Goal: Information Seeking & Learning: Learn about a topic

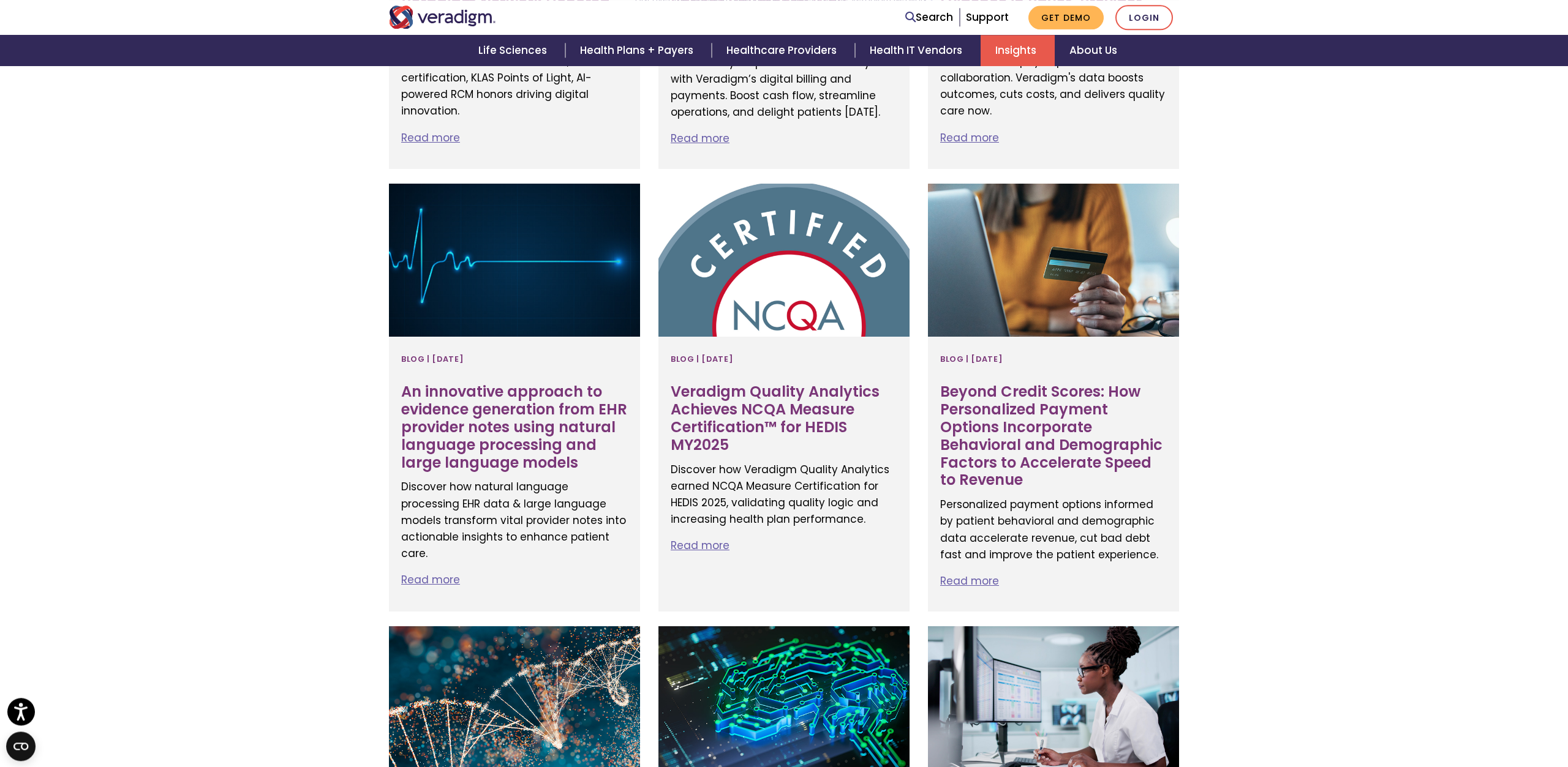
scroll to position [837, 0]
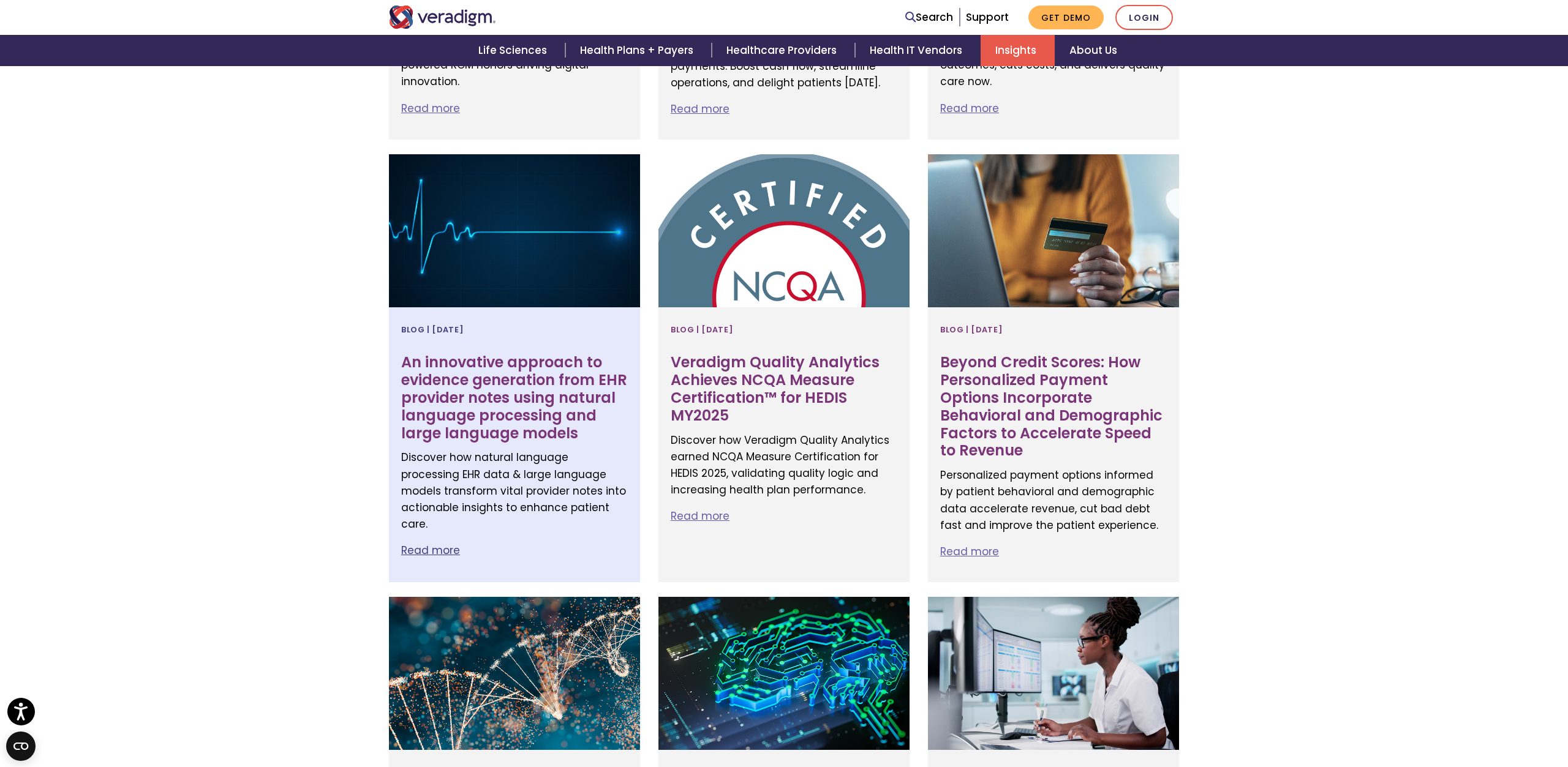
click at [443, 548] on link "Read more" at bounding box center [430, 550] width 59 height 15
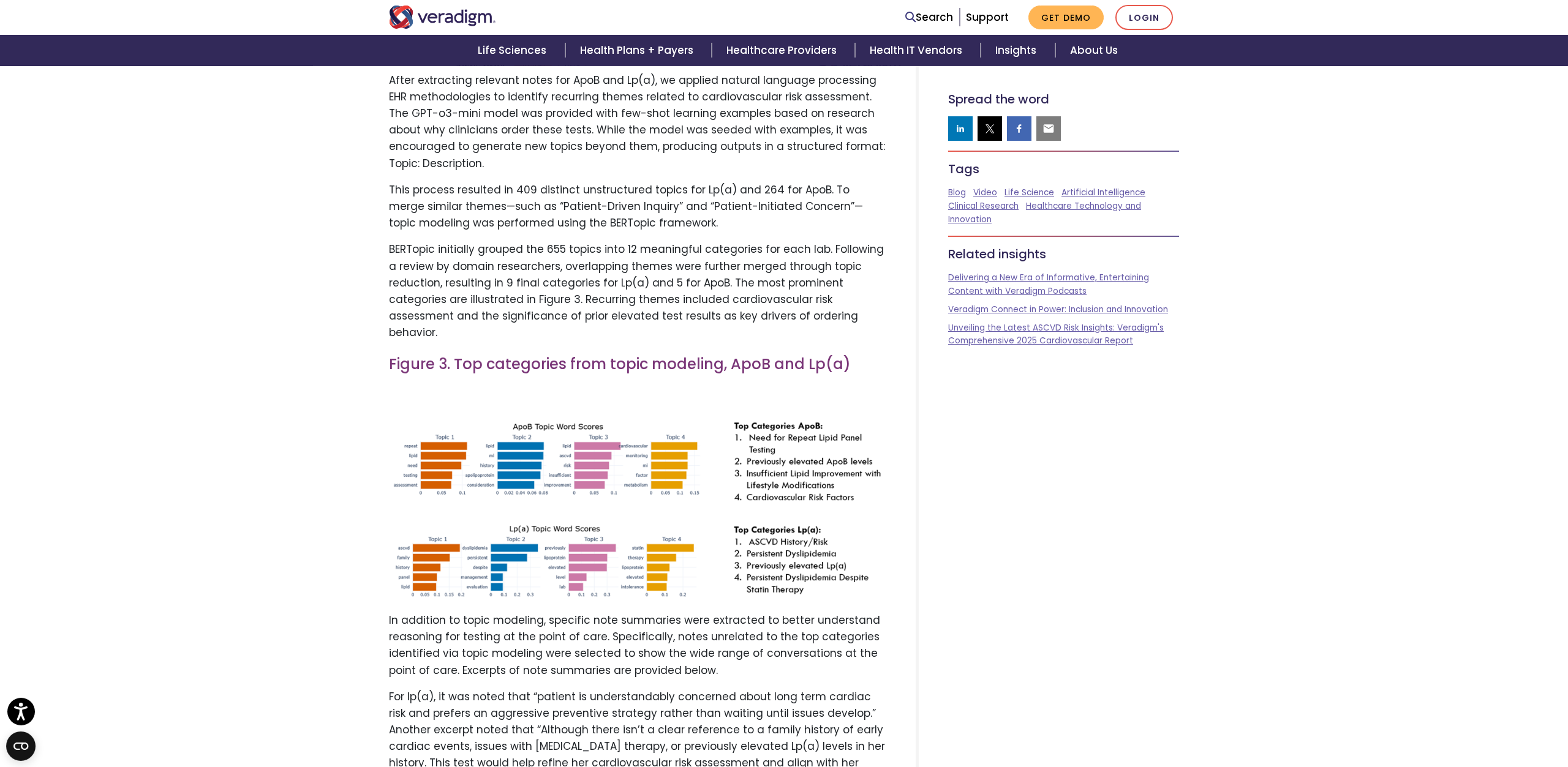
scroll to position [2164, 0]
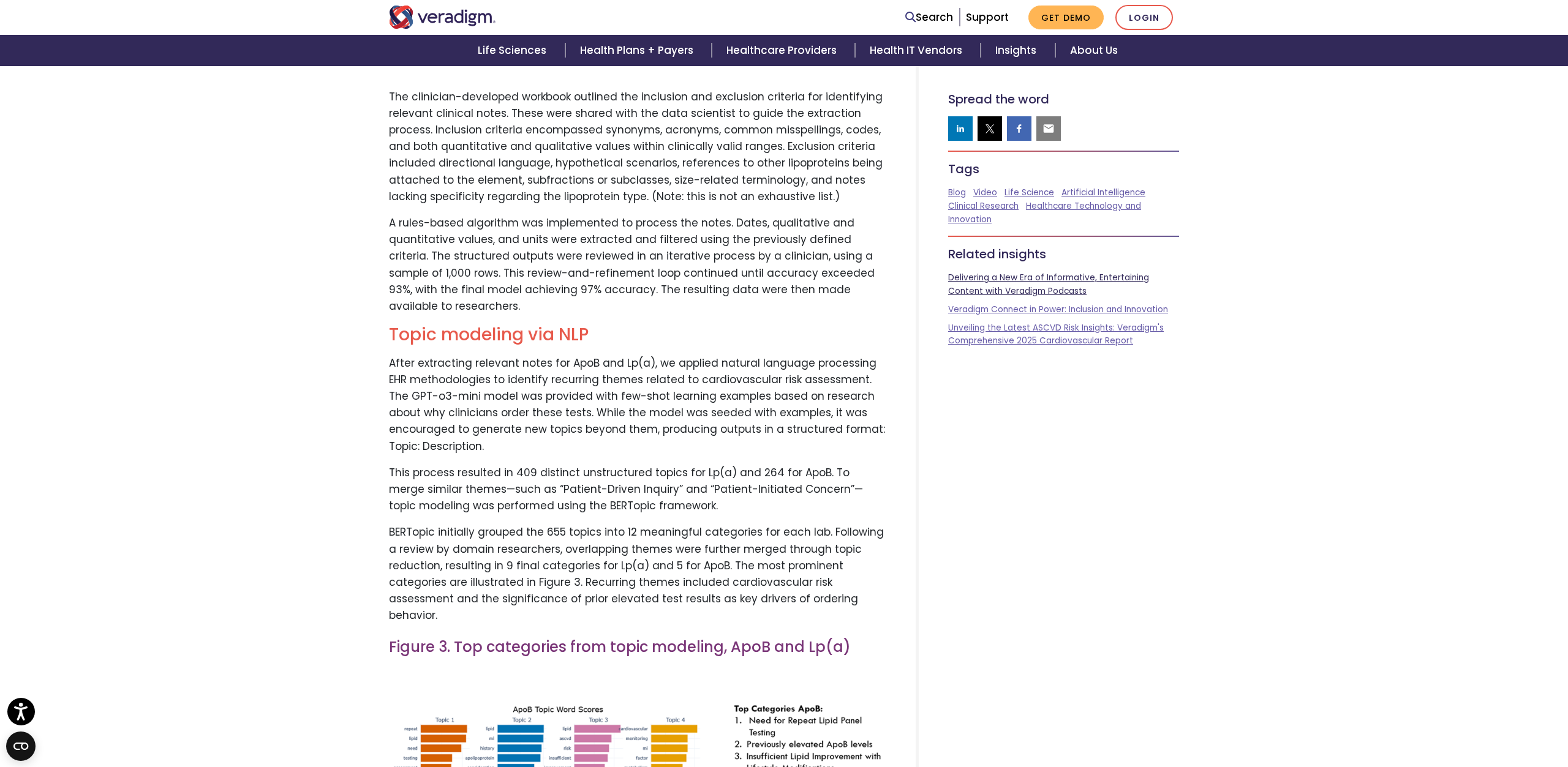
click at [967, 277] on link "Delivering a New Era of Informative, Entertaining Content with Veradigm Podcasts" at bounding box center [1048, 284] width 201 height 25
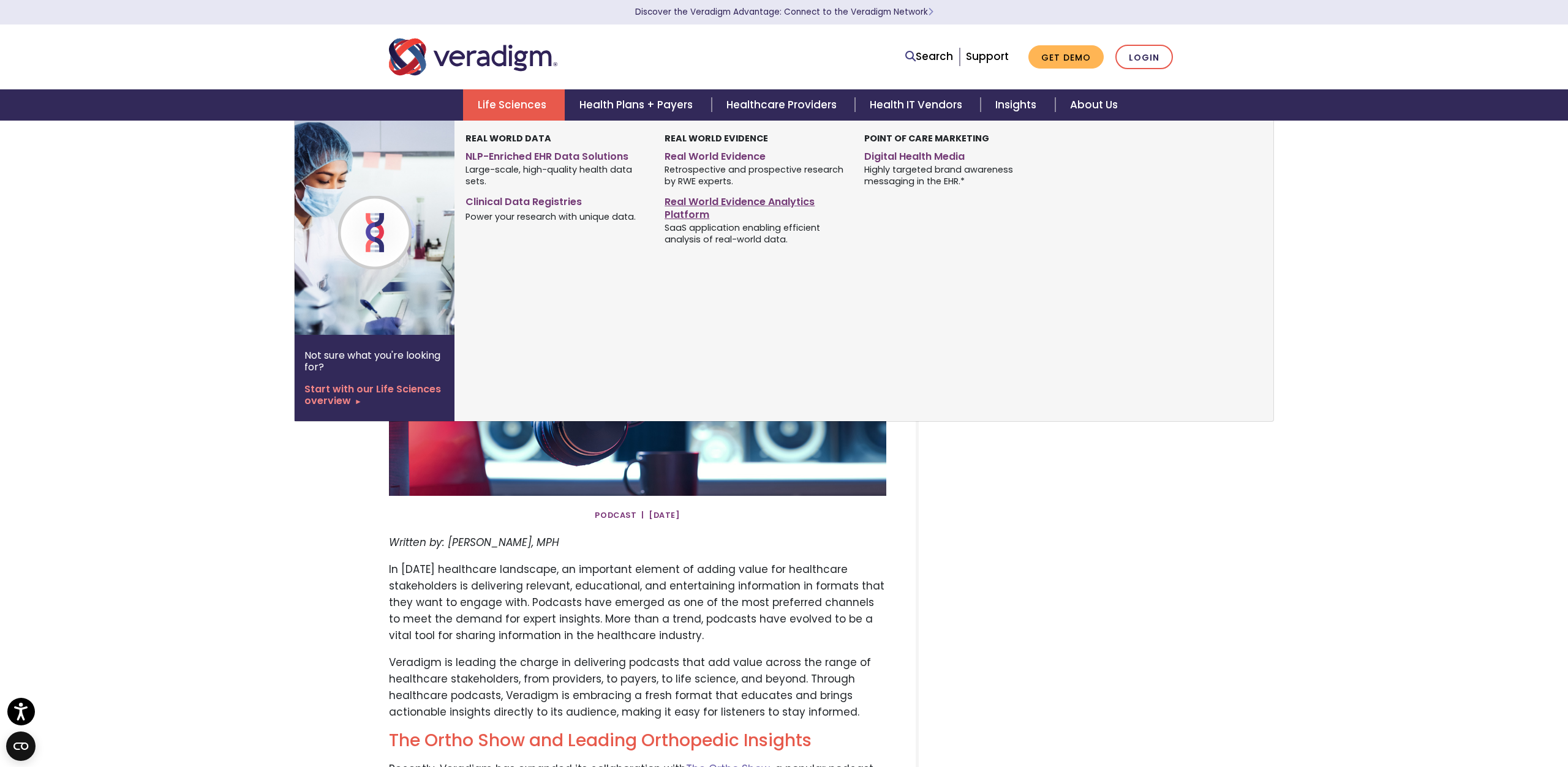
click at [675, 198] on link "Real World Evidence Analytics Platform" at bounding box center [755, 206] width 180 height 31
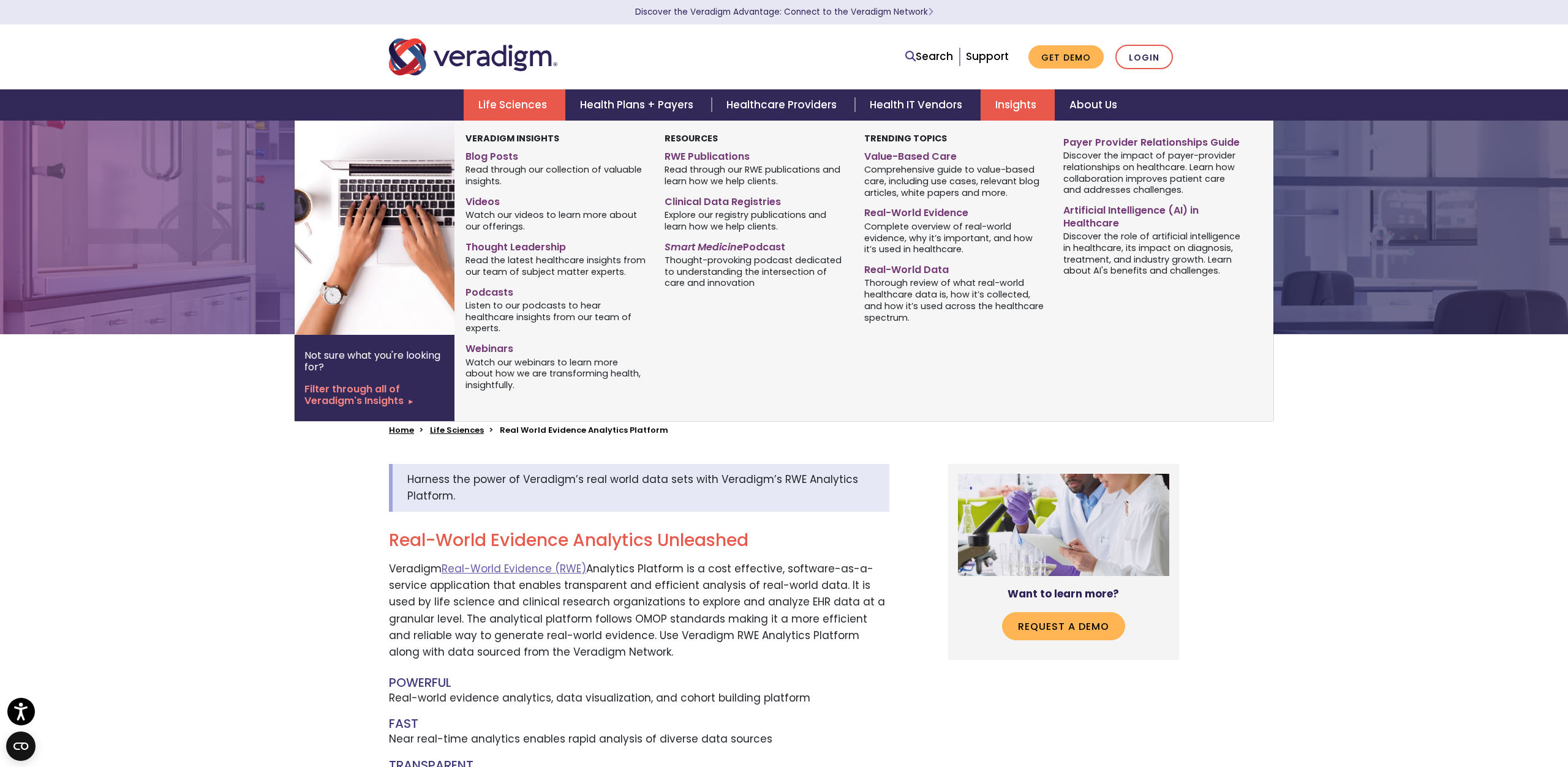
click at [1017, 112] on link "Insights" at bounding box center [1017, 105] width 74 height 31
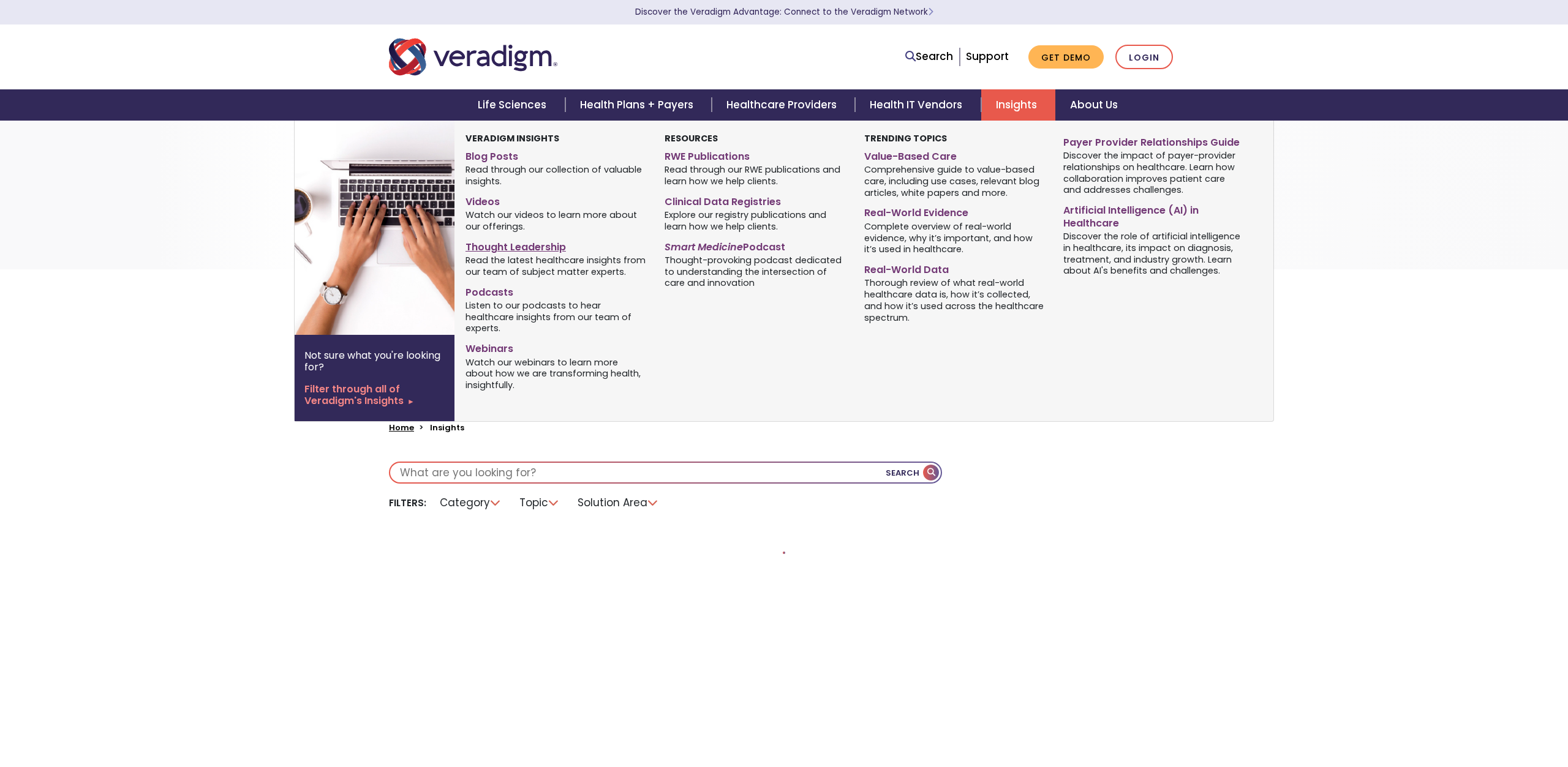
click at [555, 243] on link "Thought Leadership" at bounding box center [556, 244] width 180 height 18
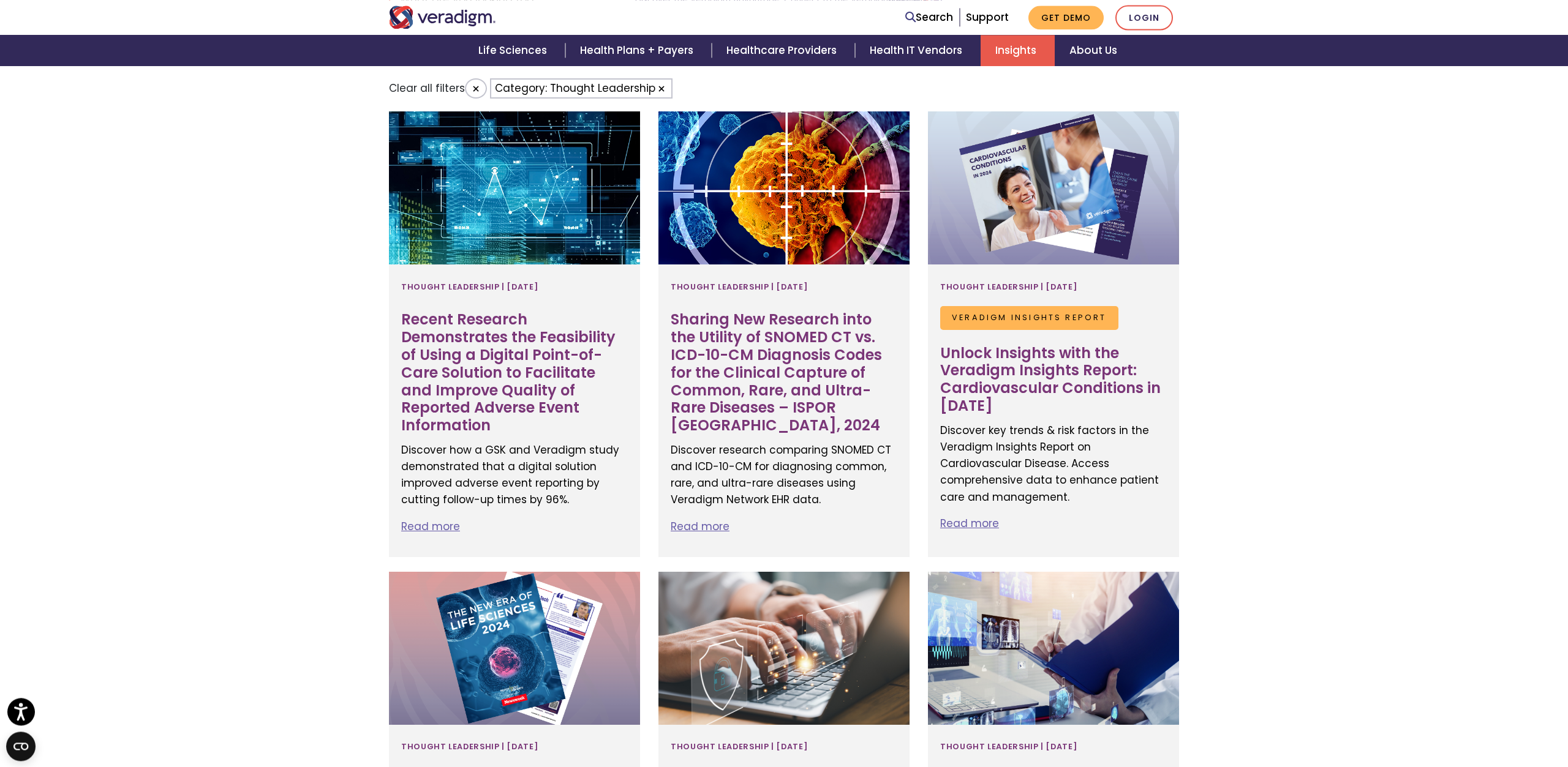
scroll to position [698, 0]
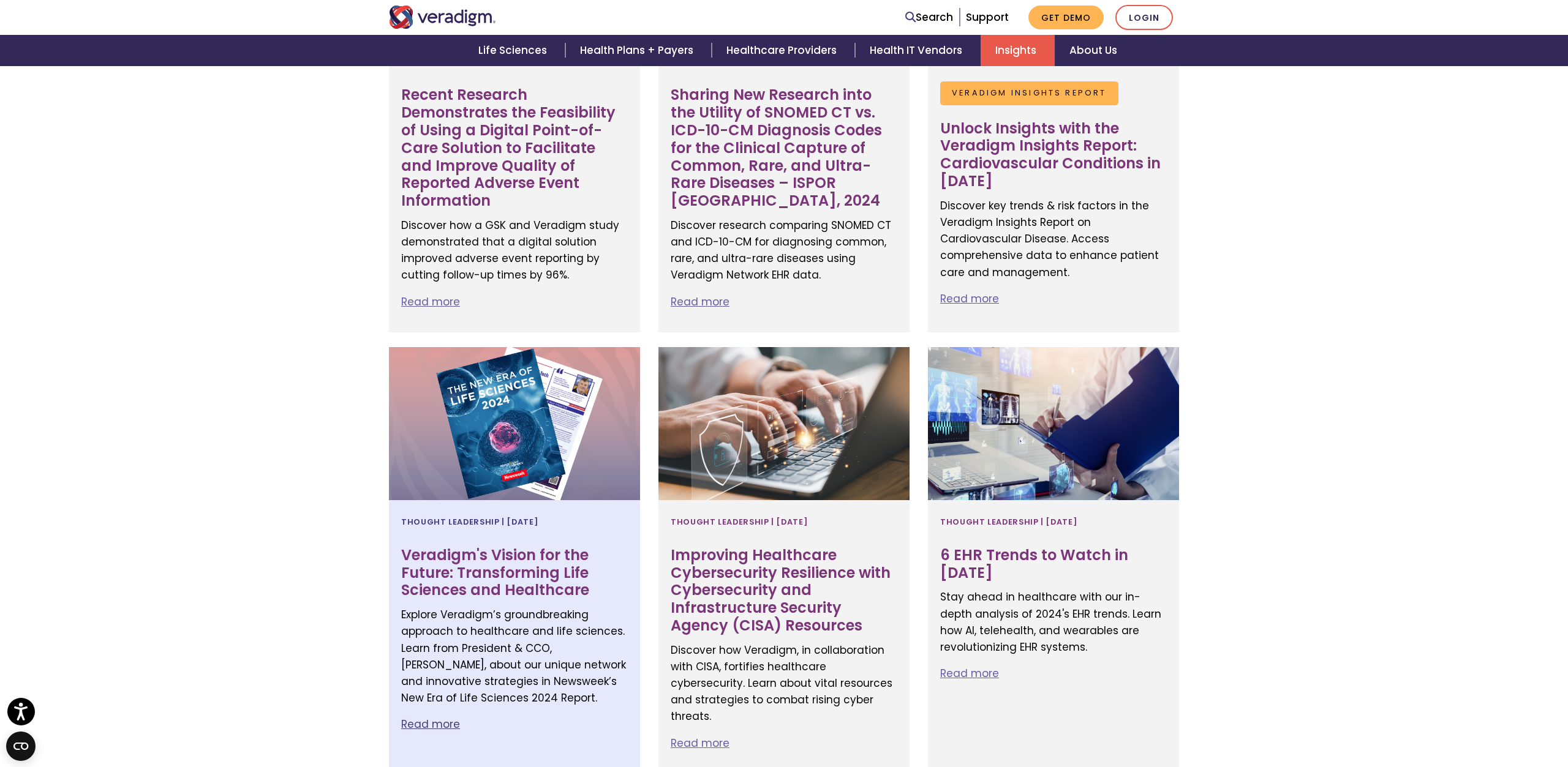
click at [414, 721] on link "Read more" at bounding box center [430, 724] width 59 height 15
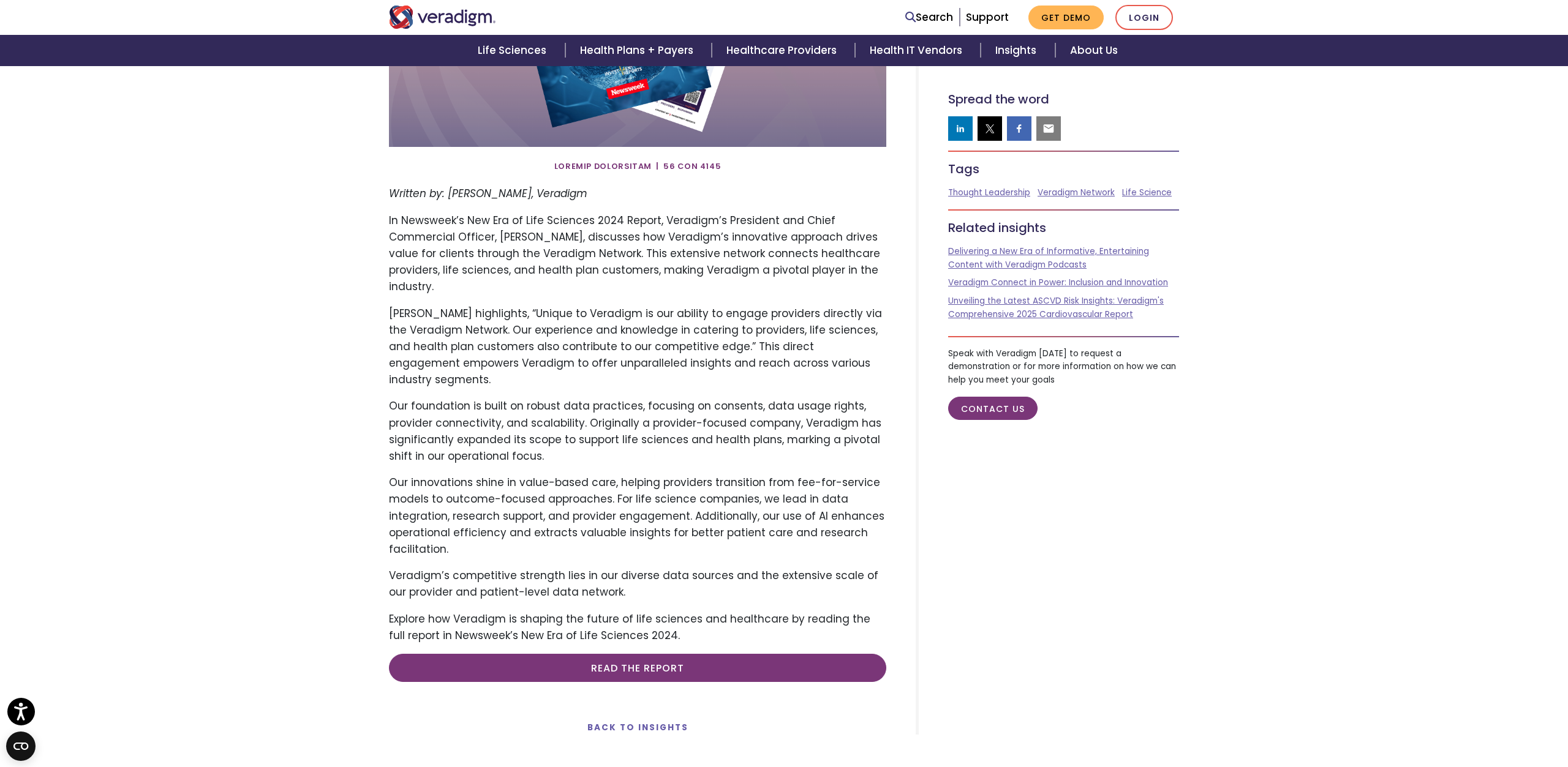
scroll to position [70, 0]
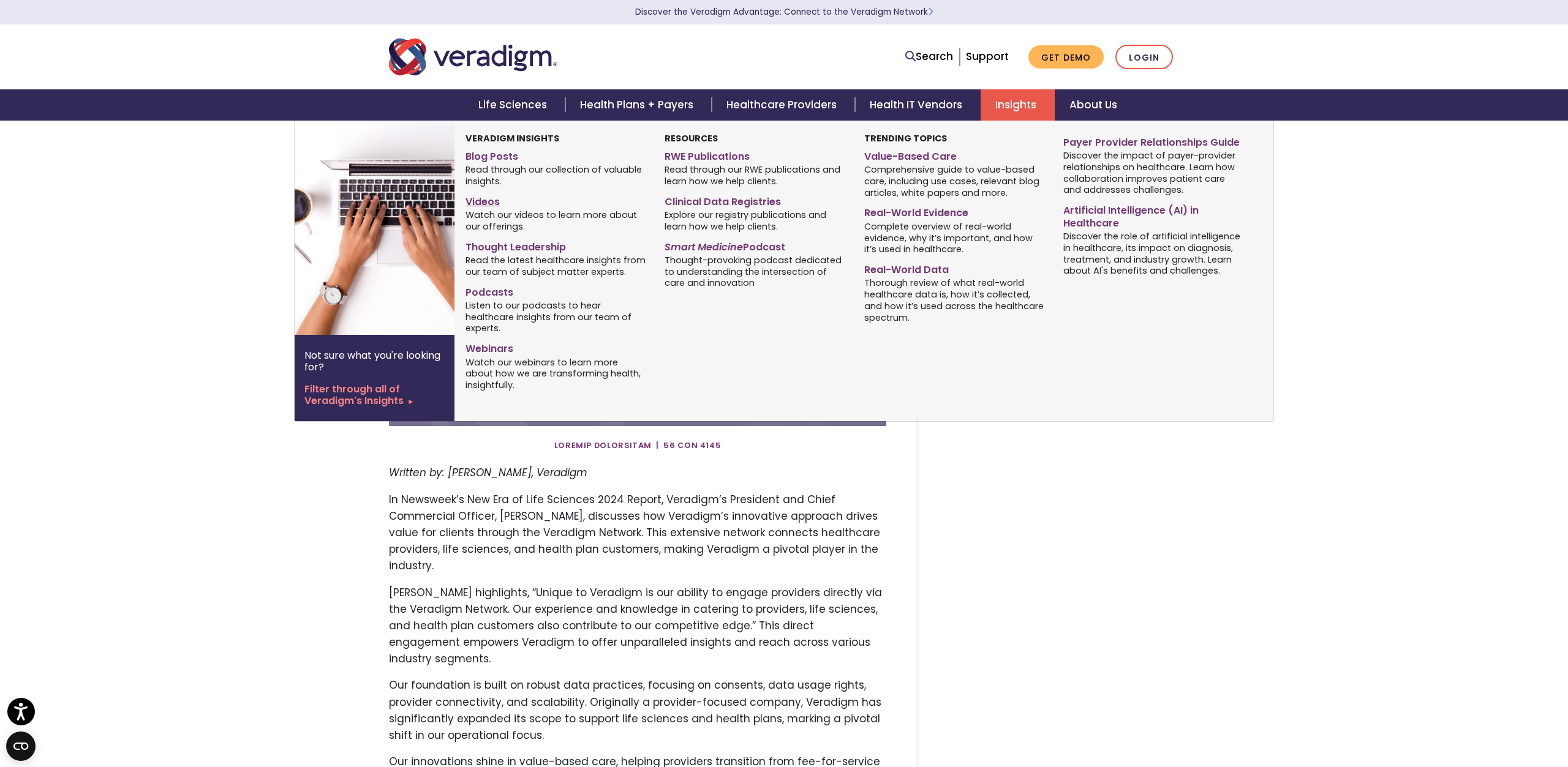
click at [483, 193] on link "Videos" at bounding box center [556, 199] width 180 height 18
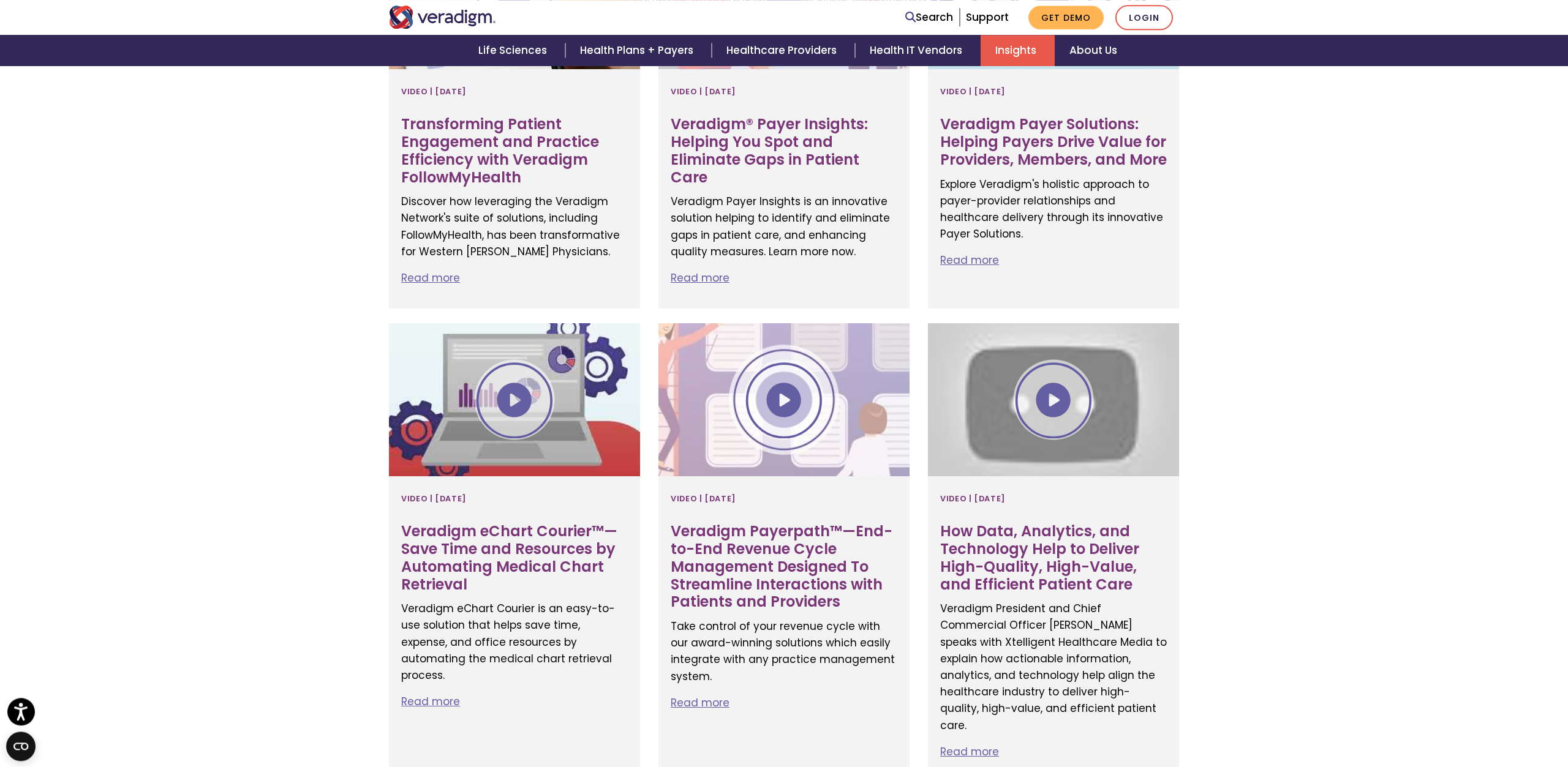
scroll to position [2024, 0]
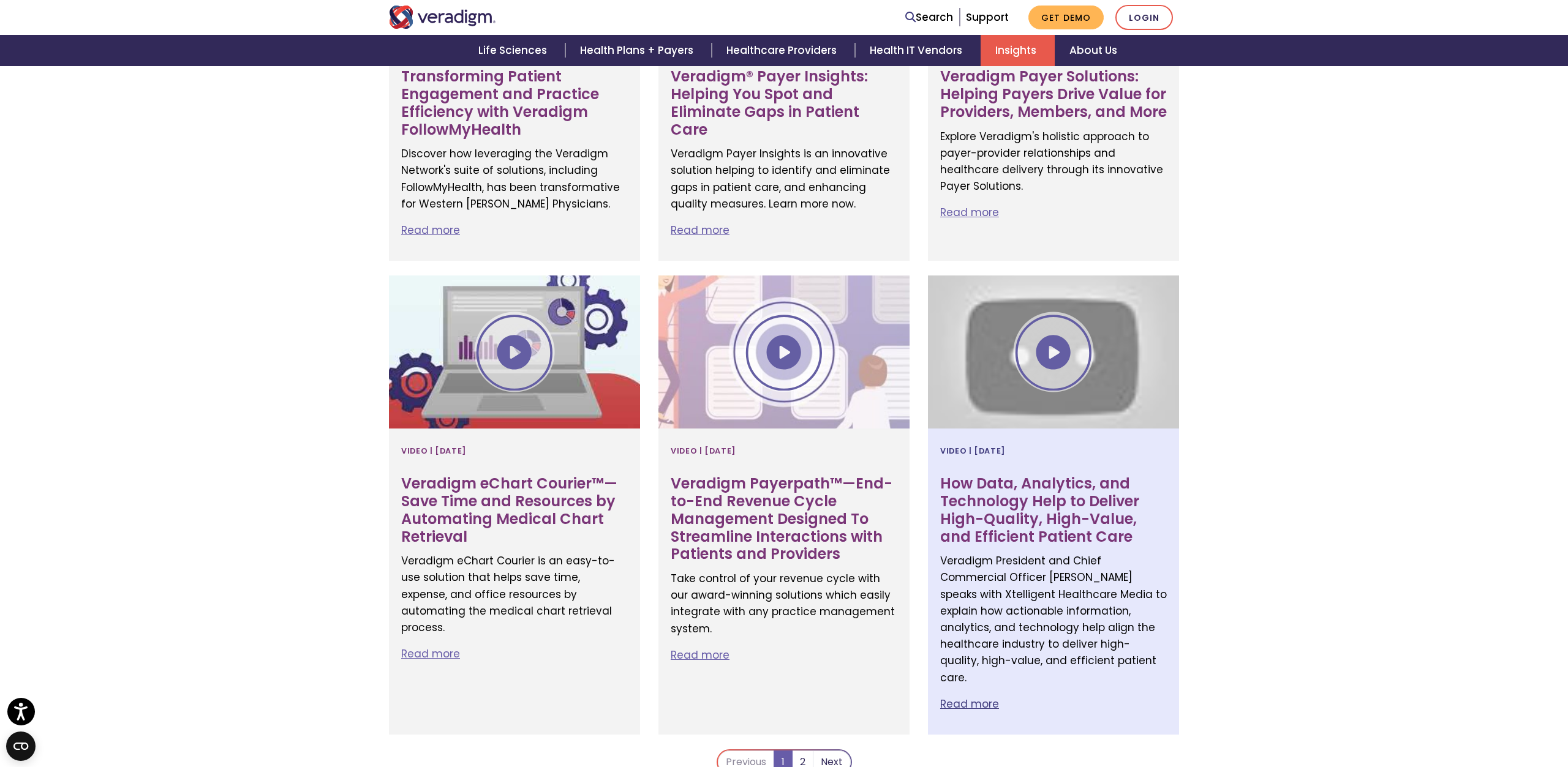
click at [1081, 475] on h3 "How Data, Analytics, and Technology Help to Deliver High-Quality, High-Value, a…" at bounding box center [1053, 510] width 227 height 70
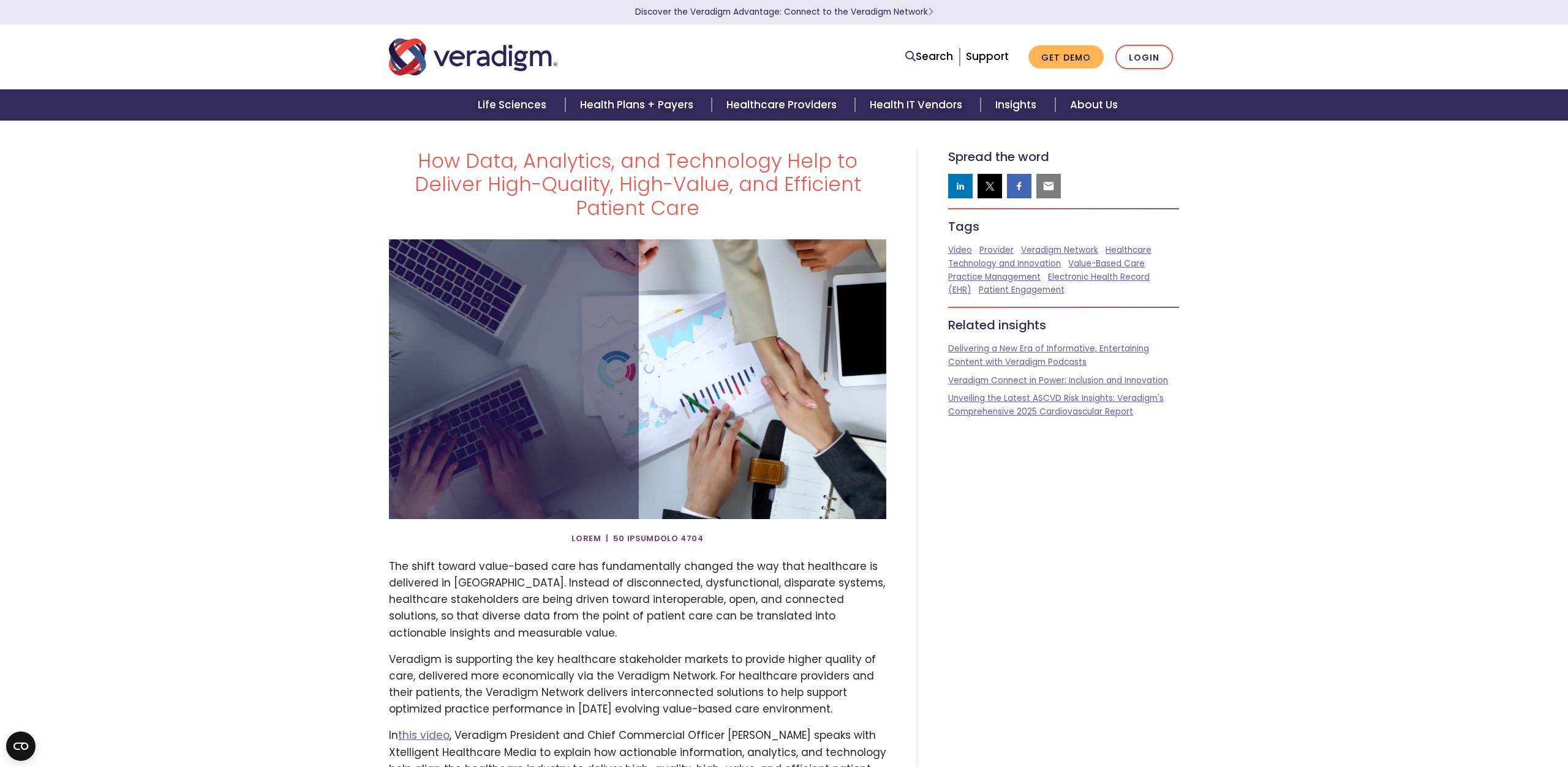
scroll to position [349, 0]
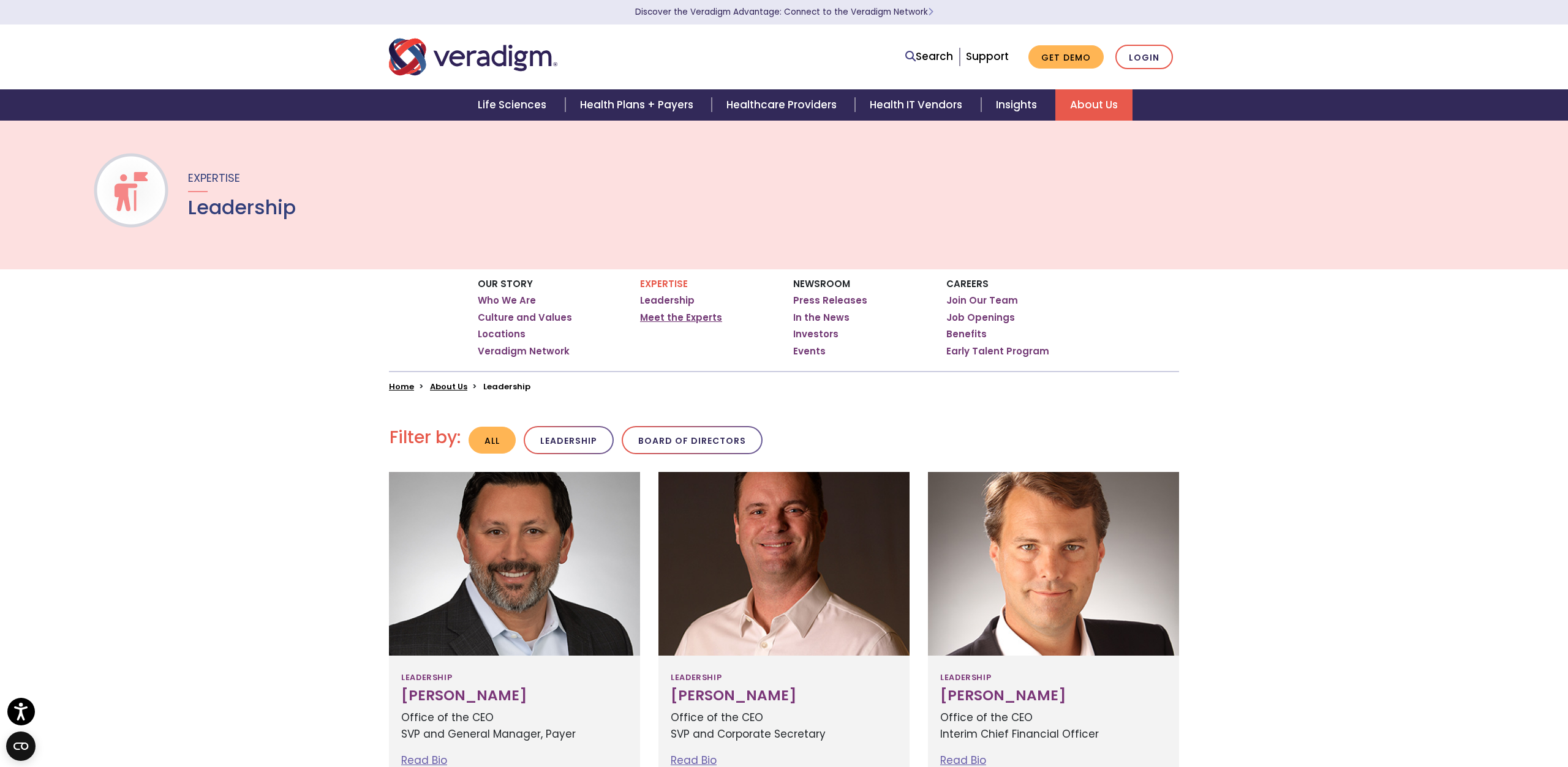
click at [653, 315] on link "Meet the Experts" at bounding box center [681, 318] width 82 height 12
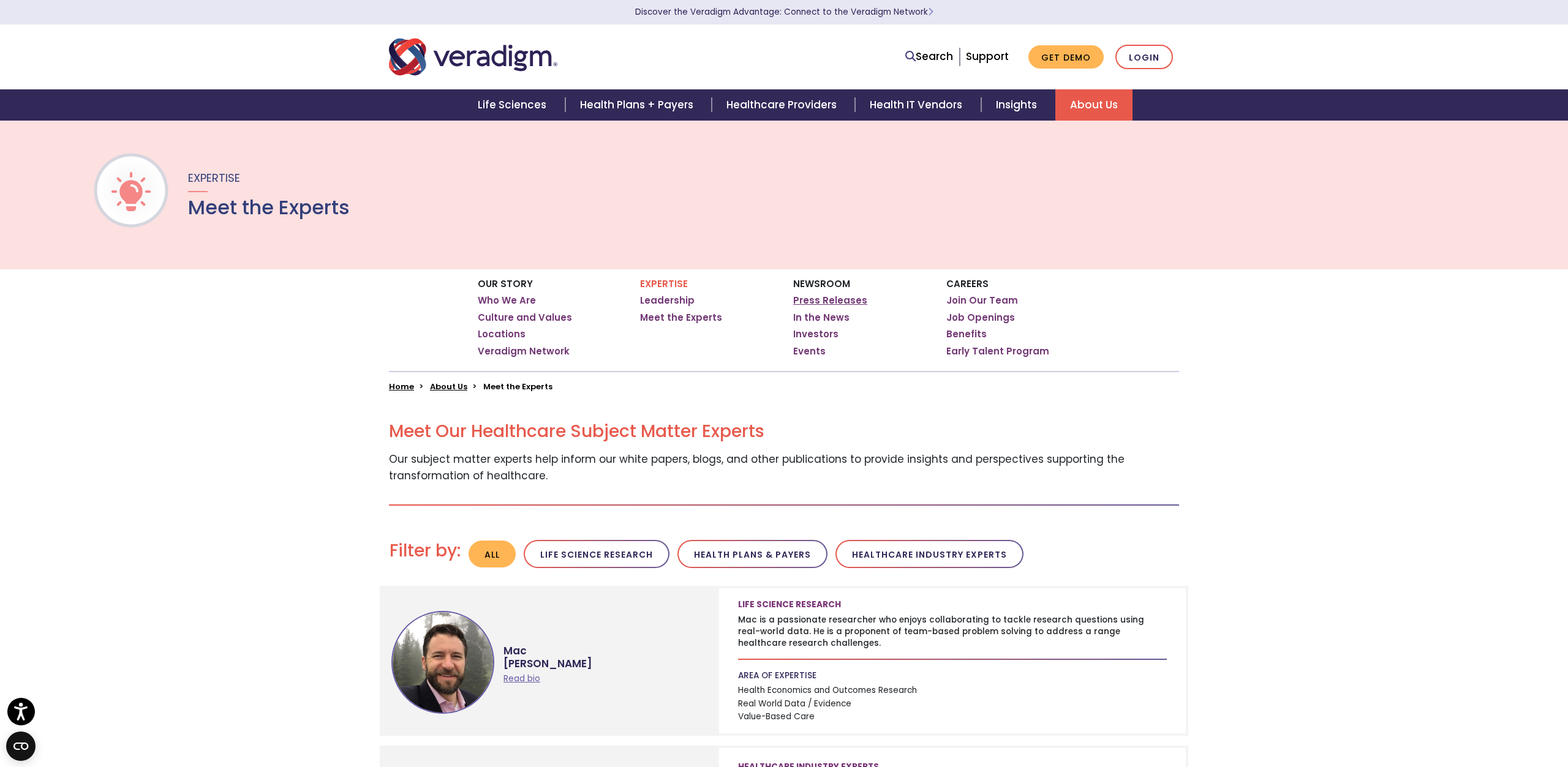
click at [801, 302] on link "Press Releases" at bounding box center [830, 301] width 74 height 12
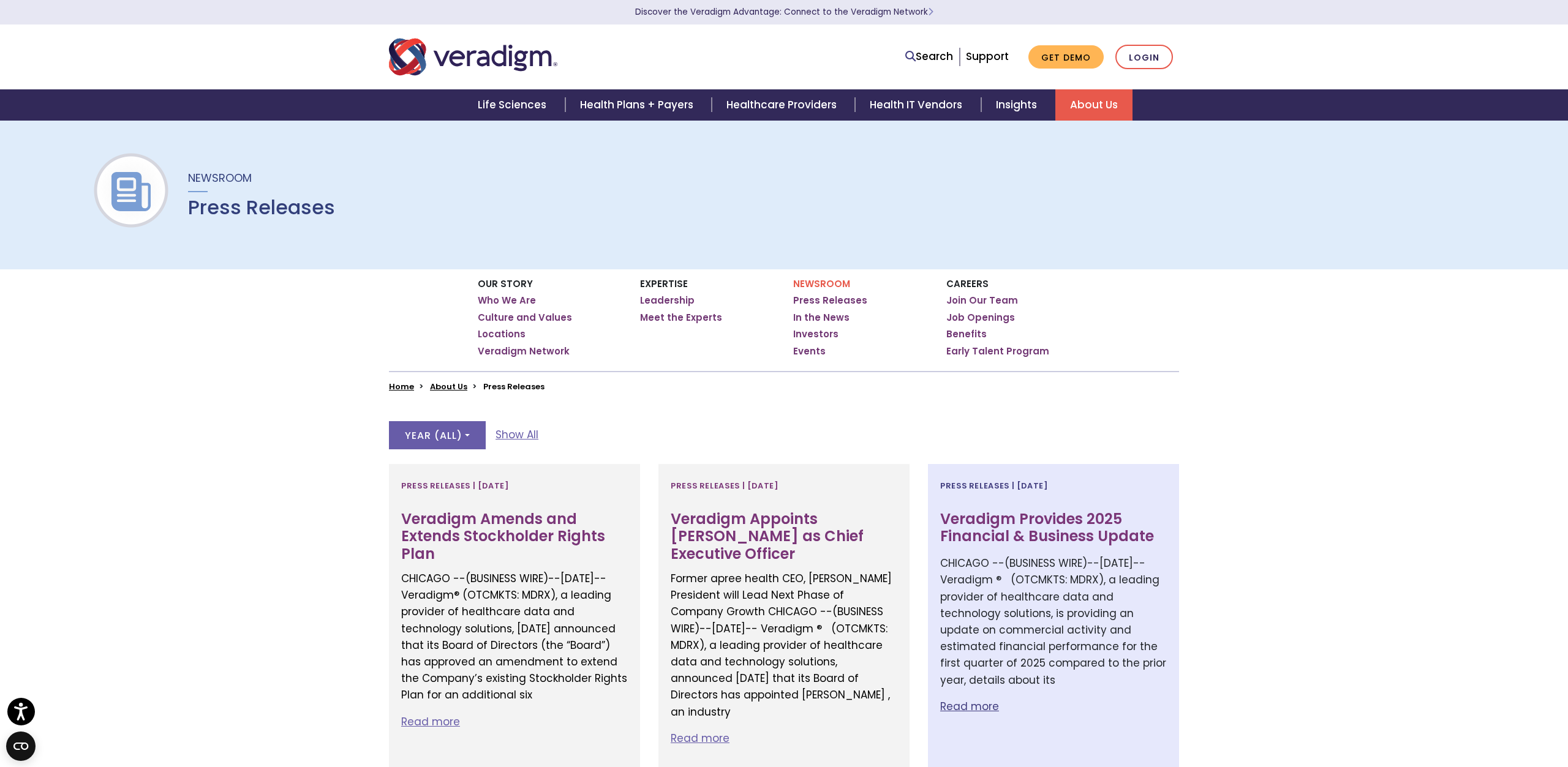
click at [974, 679] on p "CHICAGO --(BUSINESS WIRE)--[DATE]-- Veradigm ® (OTCMKTS: MDRX), a leading provi…" at bounding box center [1053, 622] width 227 height 134
